Goal: Find specific page/section: Find specific page/section

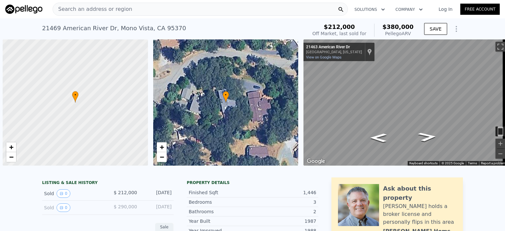
scroll to position [0, 474]
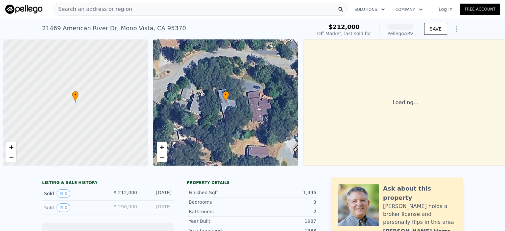
scroll to position [0, 3]
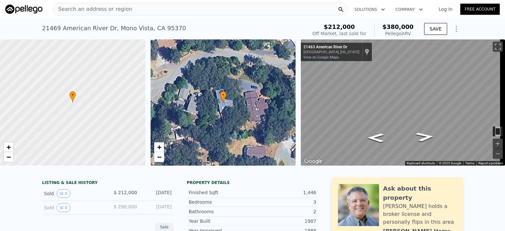
click at [131, 5] on div "Search an address or region" at bounding box center [200, 9] width 295 height 13
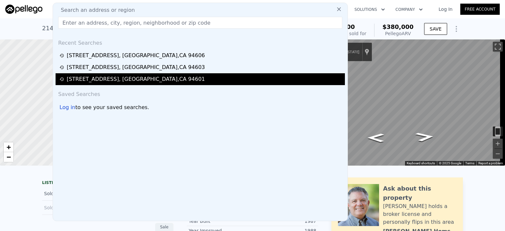
click at [117, 77] on div "[STREET_ADDRESS]" at bounding box center [136, 79] width 138 height 8
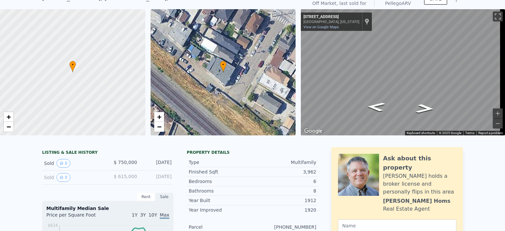
scroll to position [2, 0]
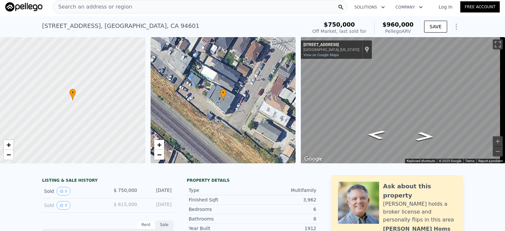
click at [107, 5] on span "Search an address or region" at bounding box center [92, 7] width 79 height 8
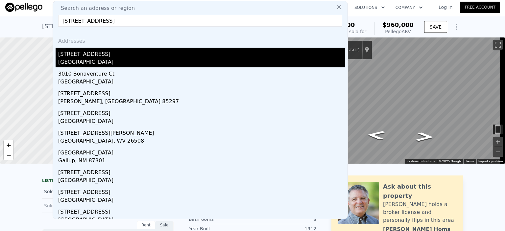
type input "[STREET_ADDRESS]"
click at [83, 56] on div "[STREET_ADDRESS]" at bounding box center [201, 53] width 287 height 11
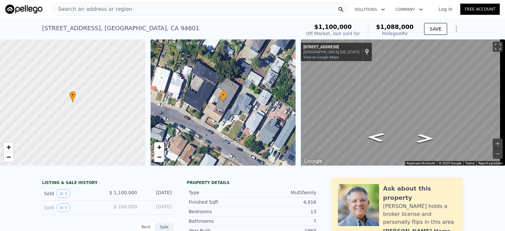
click at [127, 8] on div "Search an address or region" at bounding box center [200, 9] width 295 height 13
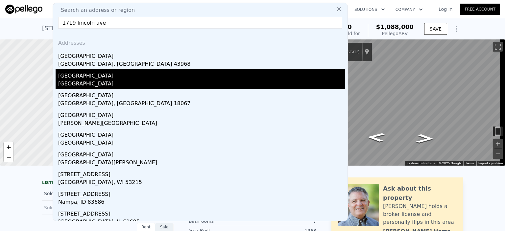
type input "1719 lincoln ave"
click at [112, 73] on div "[GEOGRAPHIC_DATA]" at bounding box center [201, 74] width 287 height 11
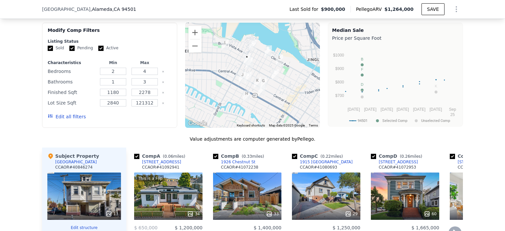
scroll to position [589, 0]
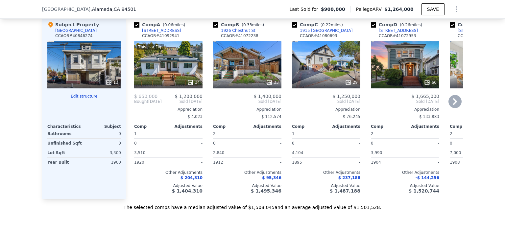
click at [452, 108] on icon at bounding box center [455, 101] width 13 height 13
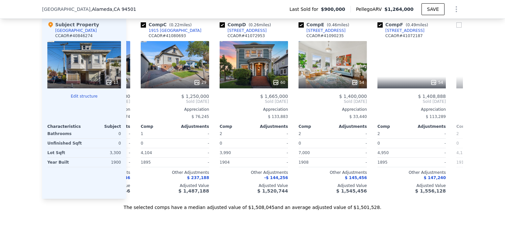
scroll to position [0, 158]
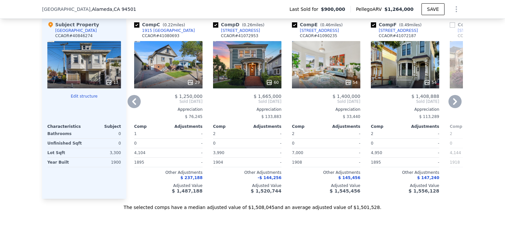
click at [452, 108] on icon at bounding box center [455, 101] width 13 height 13
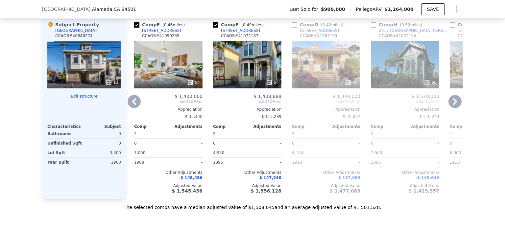
click at [452, 108] on icon at bounding box center [455, 101] width 13 height 13
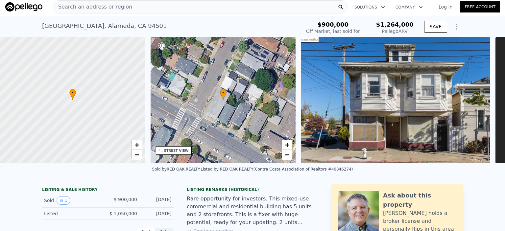
scroll to position [0, 0]
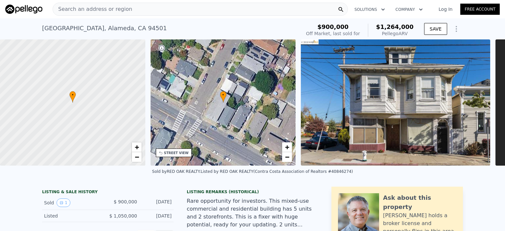
click at [153, 11] on div "Search an address or region" at bounding box center [200, 9] width 295 height 13
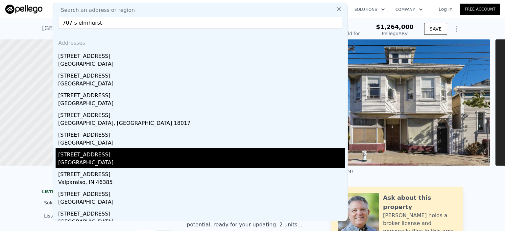
type input "707 s elmhurst"
click at [75, 158] on div "[STREET_ADDRESS]" at bounding box center [201, 153] width 287 height 11
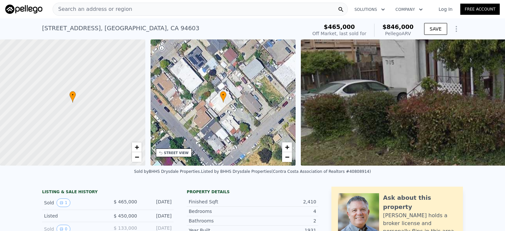
click at [128, 5] on div "Search an address or region" at bounding box center [200, 9] width 295 height 13
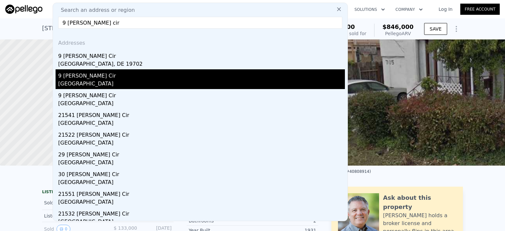
type input "9 [PERSON_NAME] cir"
click at [90, 82] on div "[GEOGRAPHIC_DATA]" at bounding box center [201, 84] width 287 height 9
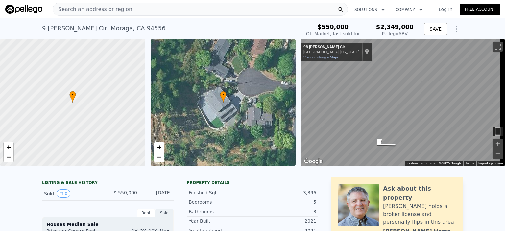
click at [121, 8] on span "Search an address or region" at bounding box center [92, 9] width 79 height 8
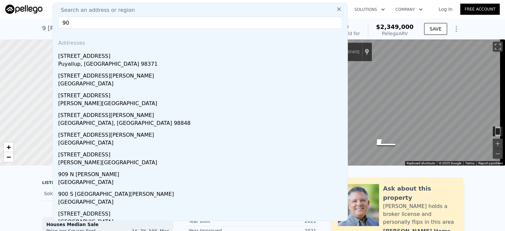
type input "9"
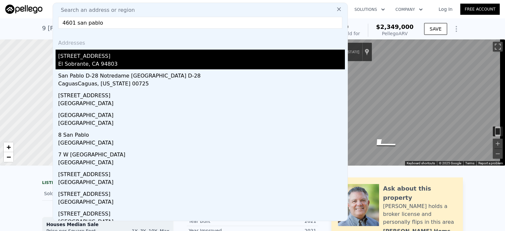
type input "4601 san pablo"
click at [111, 60] on div "El Sobrante, CA 94803" at bounding box center [201, 64] width 287 height 9
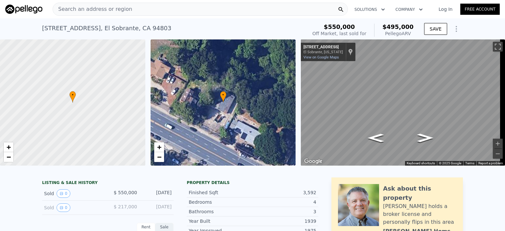
click at [161, 8] on div "Search an address or region" at bounding box center [200, 9] width 295 height 13
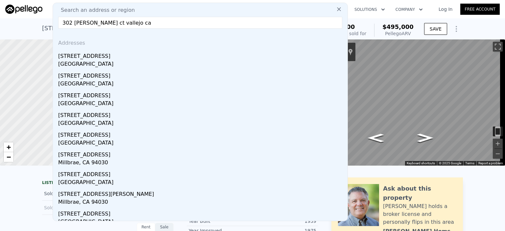
type input "302 [PERSON_NAME] ct vallejo ca"
click at [336, 8] on icon at bounding box center [339, 9] width 7 height 7
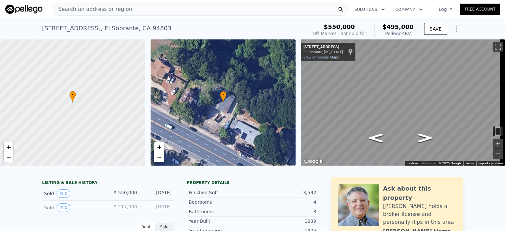
click at [111, 8] on span "Search an address or region" at bounding box center [92, 9] width 79 height 8
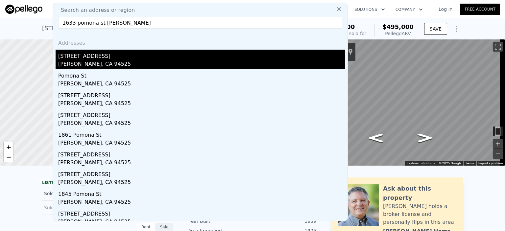
type input "1633 pomona st [PERSON_NAME]"
click at [156, 63] on div "[PERSON_NAME], CA 94525" at bounding box center [201, 64] width 287 height 9
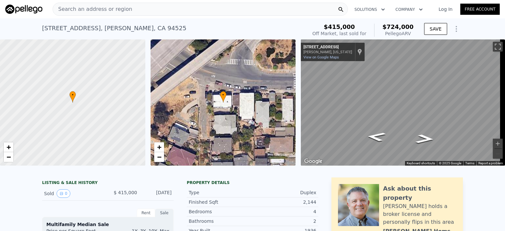
click at [128, 8] on div "Search an address or region" at bounding box center [200, 9] width 295 height 13
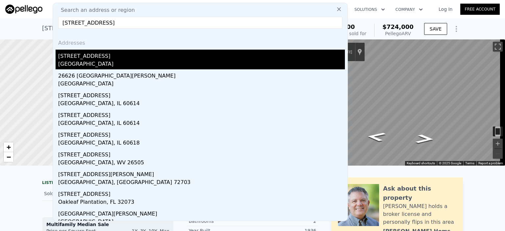
type input "[STREET_ADDRESS]"
click at [108, 60] on div "[GEOGRAPHIC_DATA]" at bounding box center [201, 64] width 287 height 9
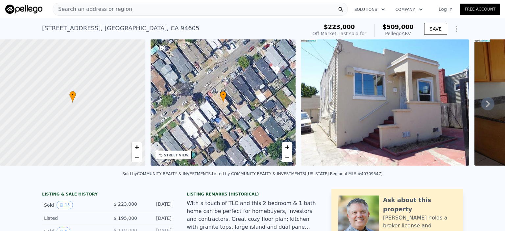
click at [145, 9] on div "Search an address or region" at bounding box center [200, 9] width 295 height 13
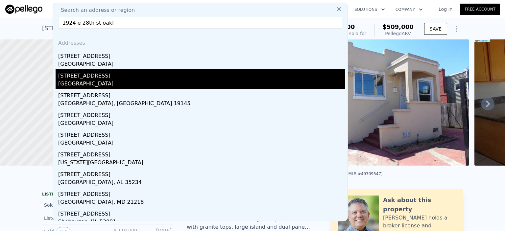
type input "1924 e 28th st oakl"
click at [103, 81] on div "[GEOGRAPHIC_DATA]" at bounding box center [201, 84] width 287 height 9
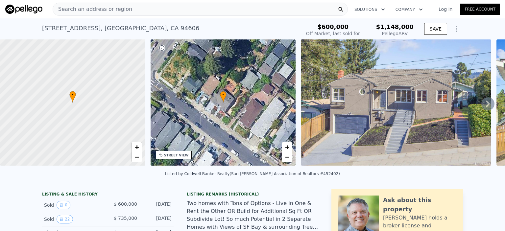
click at [123, 8] on span "Search an address or region" at bounding box center [92, 9] width 79 height 8
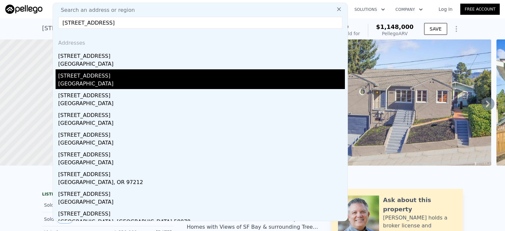
type input "[STREET_ADDRESS]"
click at [199, 77] on div "[STREET_ADDRESS]" at bounding box center [201, 74] width 287 height 11
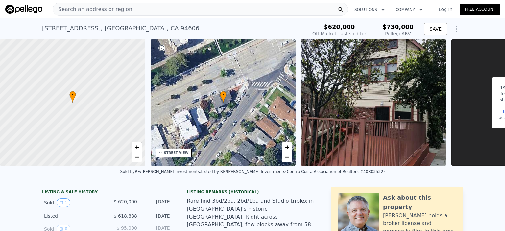
click at [186, 7] on div "Search an address or region" at bounding box center [200, 9] width 295 height 13
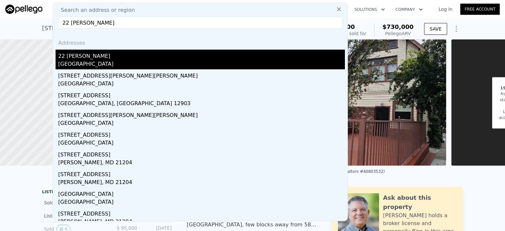
type input "22 [PERSON_NAME]"
click at [112, 65] on div "[GEOGRAPHIC_DATA]" at bounding box center [201, 64] width 287 height 9
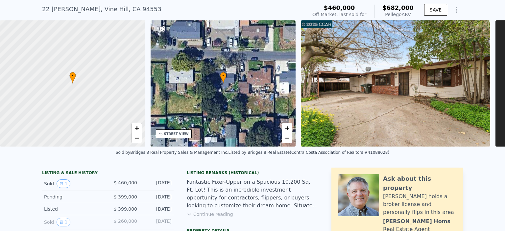
scroll to position [2, 0]
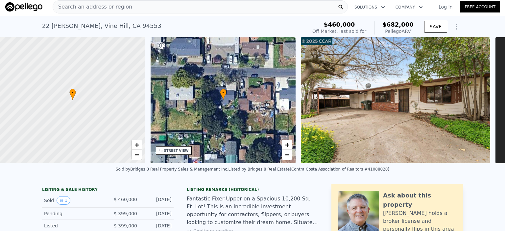
click at [145, 8] on div "Search an address or region" at bounding box center [200, 6] width 295 height 13
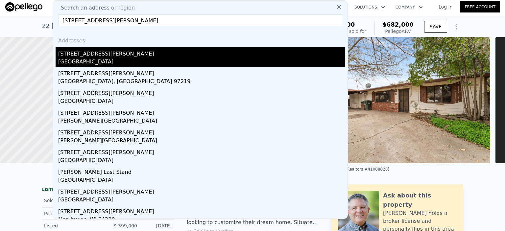
type input "[STREET_ADDRESS][PERSON_NAME]"
click at [101, 60] on div "[GEOGRAPHIC_DATA]" at bounding box center [201, 62] width 287 height 9
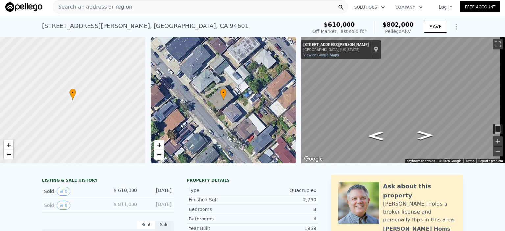
click at [140, 2] on div "Search an address or region" at bounding box center [200, 6] width 295 height 13
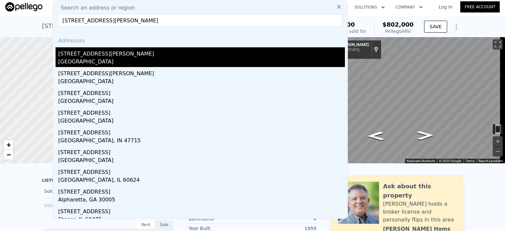
type input "[STREET_ADDRESS][PERSON_NAME]"
click at [117, 53] on div "[STREET_ADDRESS][PERSON_NAME]" at bounding box center [201, 52] width 287 height 11
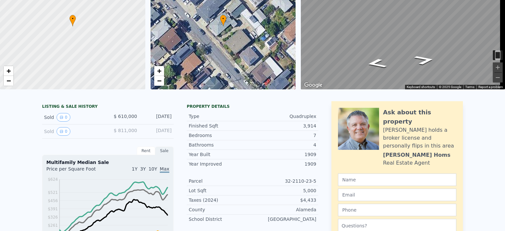
scroll to position [2, 0]
